Goal: Task Accomplishment & Management: Use online tool/utility

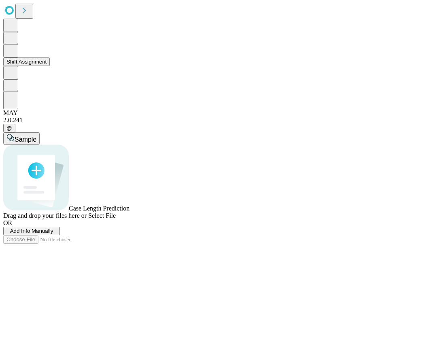
click at [50, 66] on button "Shift Assignment" at bounding box center [26, 61] width 47 height 8
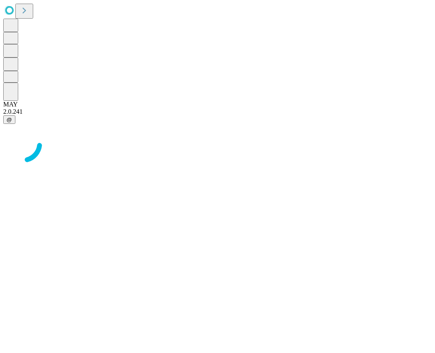
drag, startPoint x: 434, startPoint y: 117, endPoint x: 364, endPoint y: 114, distance: 70.5
click at [364, 124] on div at bounding box center [217, 144] width 428 height 40
click at [431, 124] on div at bounding box center [217, 144] width 428 height 40
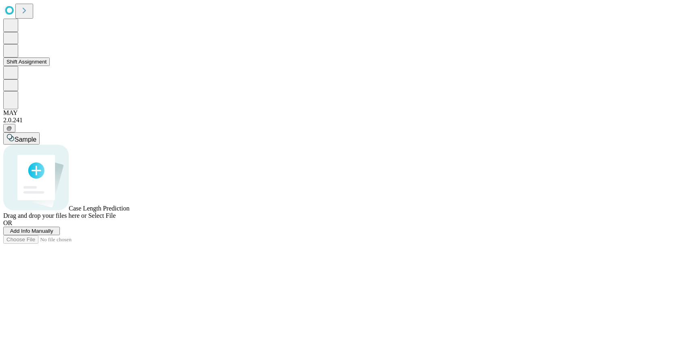
click at [50, 66] on button "Shift Assignment" at bounding box center [26, 61] width 47 height 8
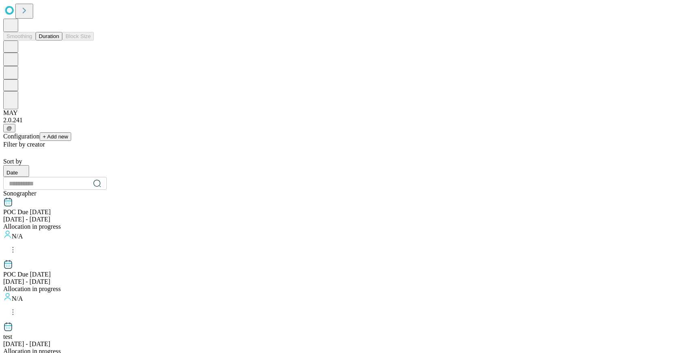
click at [49, 40] on button "Duration" at bounding box center [49, 36] width 27 height 8
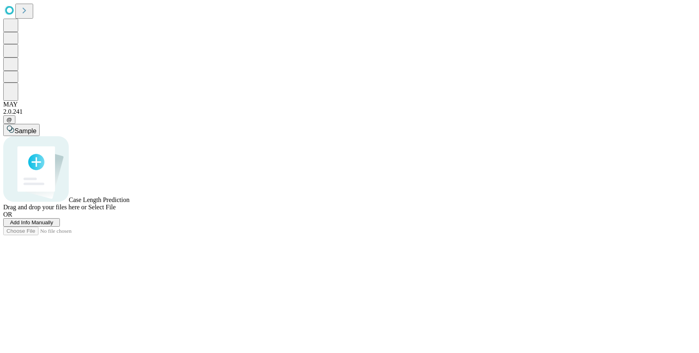
click at [380, 226] on div "Sample Case Length Prediction Drag and drop your files here or Select File OR A…" at bounding box center [349, 175] width 692 height 103
click at [53, 225] on span "Add Info Manually" at bounding box center [31, 222] width 43 height 6
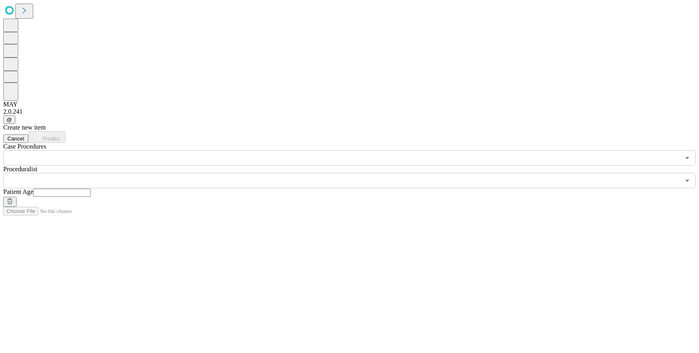
click at [207, 150] on input "text" at bounding box center [341, 157] width 677 height 15
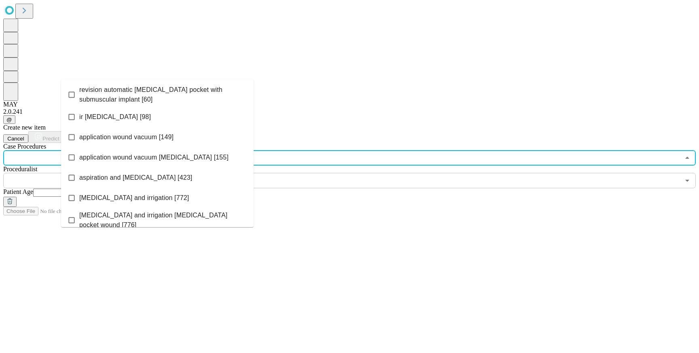
click at [278, 173] on div "​" at bounding box center [349, 180] width 692 height 15
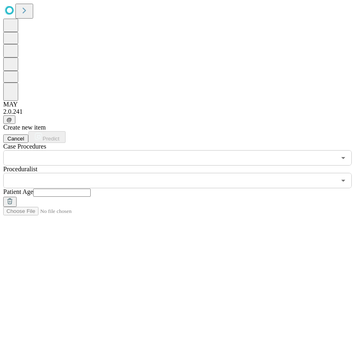
click at [192, 173] on input "text" at bounding box center [169, 180] width 332 height 15
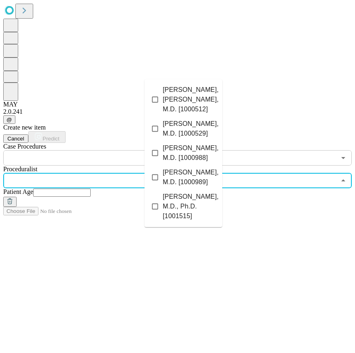
click at [192, 119] on span "Munger, Thomas M, M.D. [1000529]" at bounding box center [191, 128] width 56 height 19
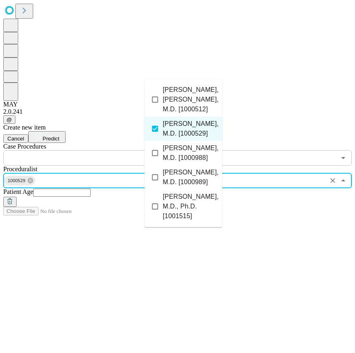
click at [182, 167] on span "Friedman, Paul A, M.D. [1000989]" at bounding box center [191, 176] width 56 height 19
